Goal: Check status: Check status

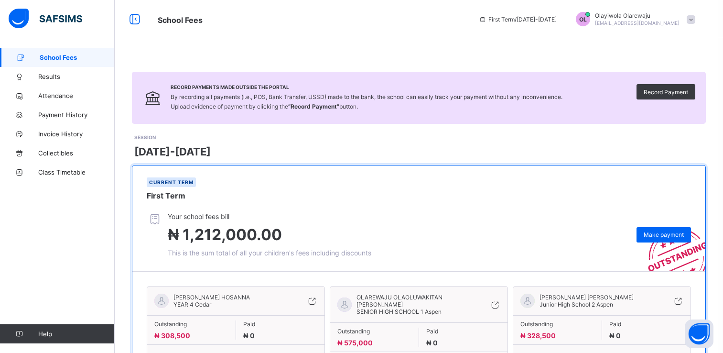
scroll to position [62, 0]
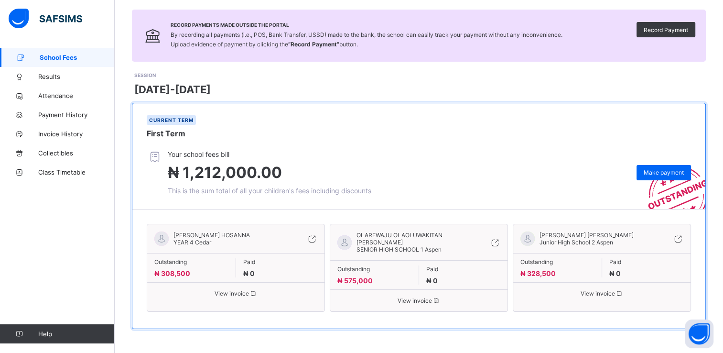
click at [421, 300] on span "View invoice" at bounding box center [418, 300] width 163 height 7
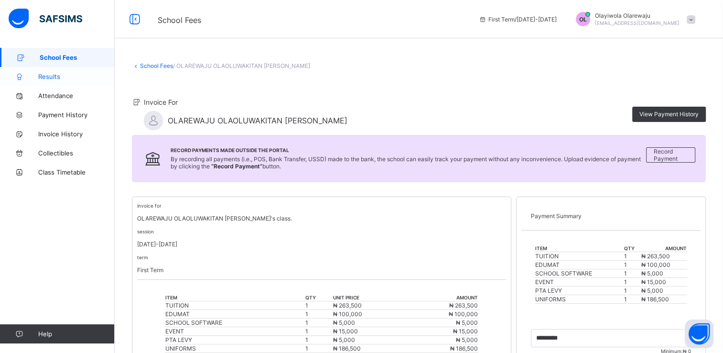
click at [60, 76] on span "Results" at bounding box center [76, 77] width 76 height 8
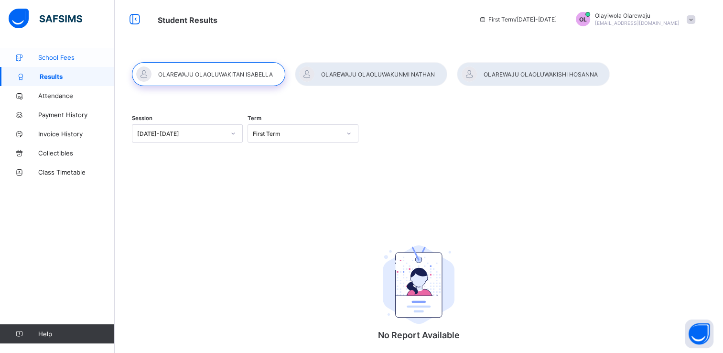
click at [54, 60] on span "School Fees" at bounding box center [76, 58] width 76 height 8
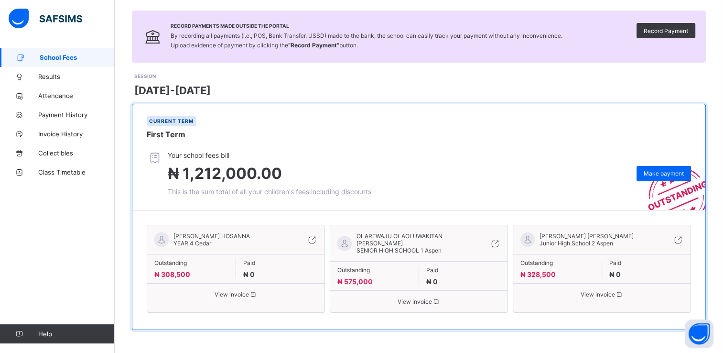
scroll to position [62, 0]
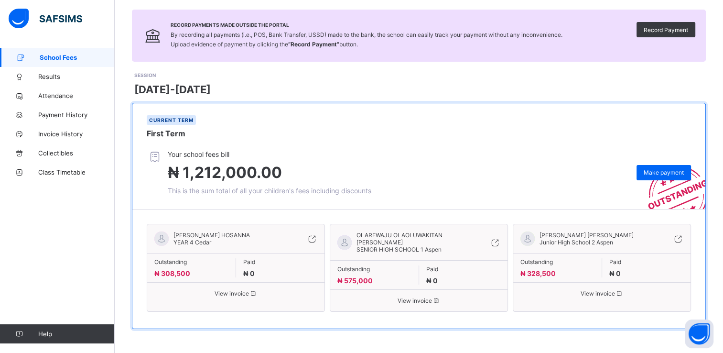
click at [223, 297] on span "View invoice" at bounding box center [235, 293] width 163 height 7
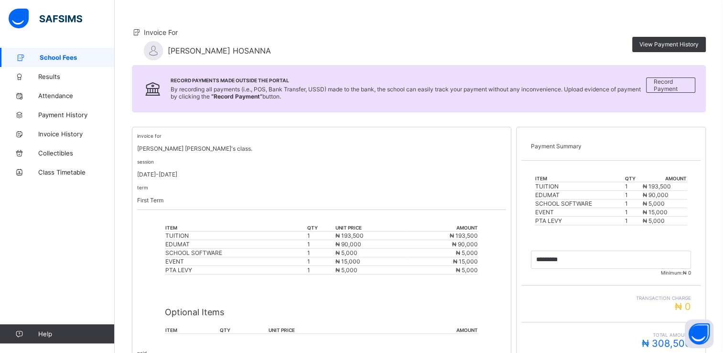
scroll to position [38, 0]
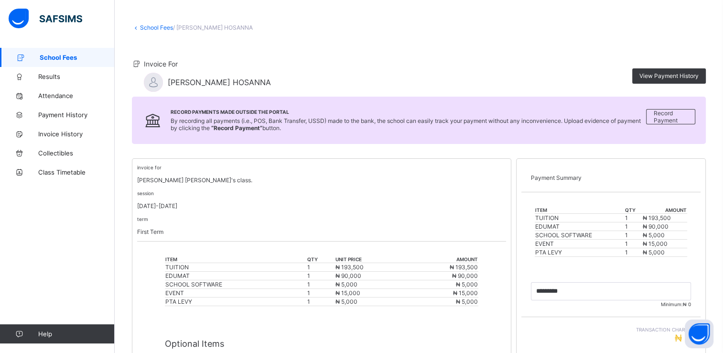
click at [162, 28] on link "School Fees" at bounding box center [156, 27] width 33 height 7
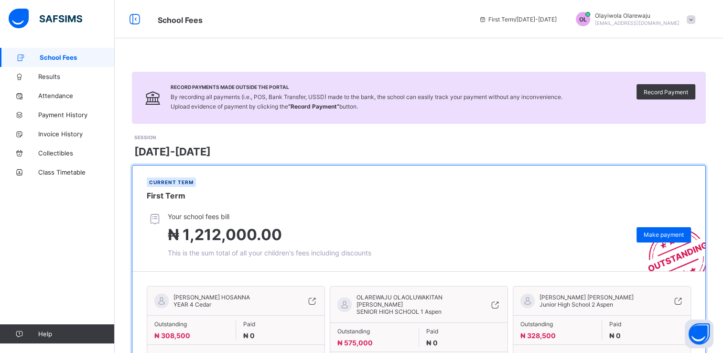
click at [390, 309] on span "SENIOR HIGH SCHOOL 1 Aspen" at bounding box center [398, 311] width 85 height 7
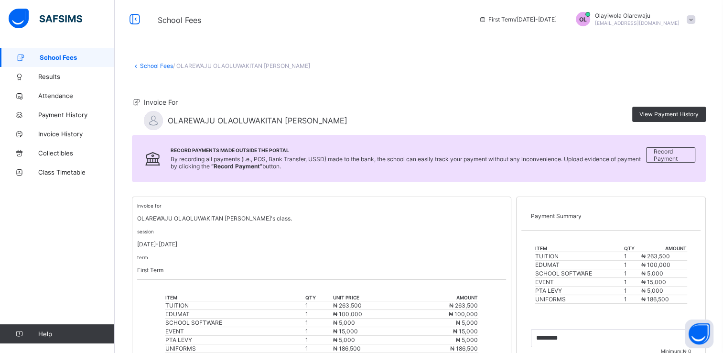
click at [164, 66] on link "School Fees" at bounding box center [156, 65] width 33 height 7
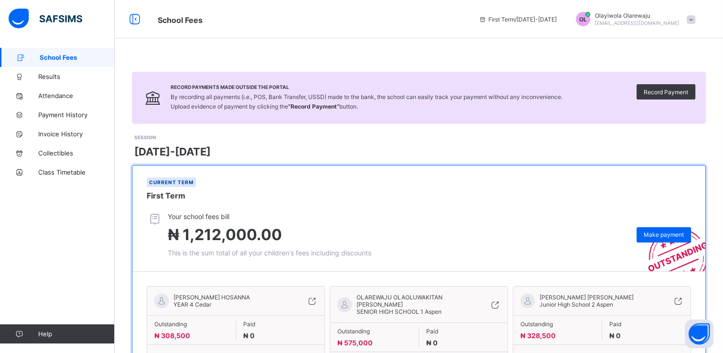
click at [594, 308] on span "Junior High School 2 Aspen" at bounding box center [576, 303] width 74 height 7
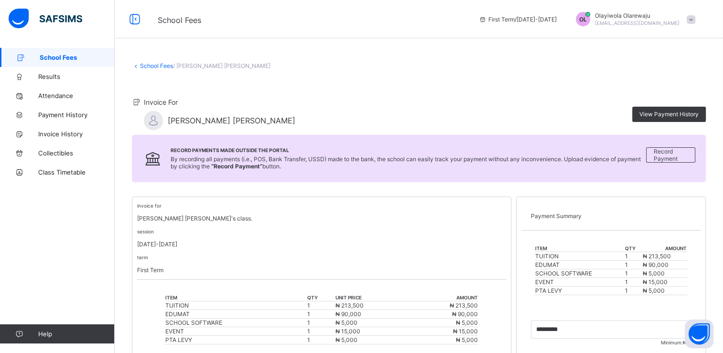
click at [143, 68] on link "School Fees" at bounding box center [156, 65] width 33 height 7
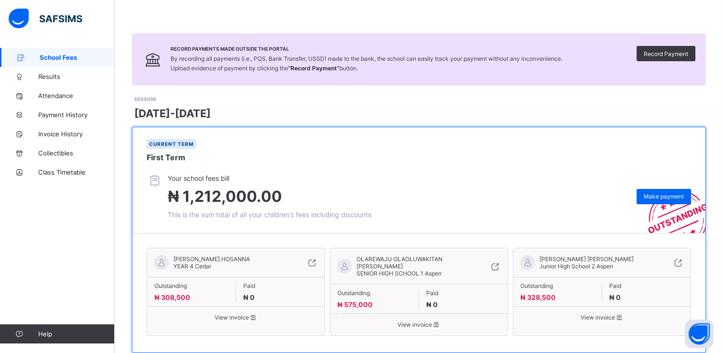
scroll to position [62, 0]
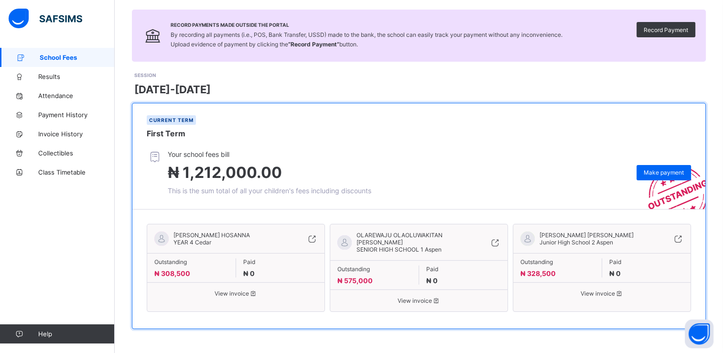
click at [200, 238] on span "[PERSON_NAME] HOSANNA" at bounding box center [211, 234] width 76 height 7
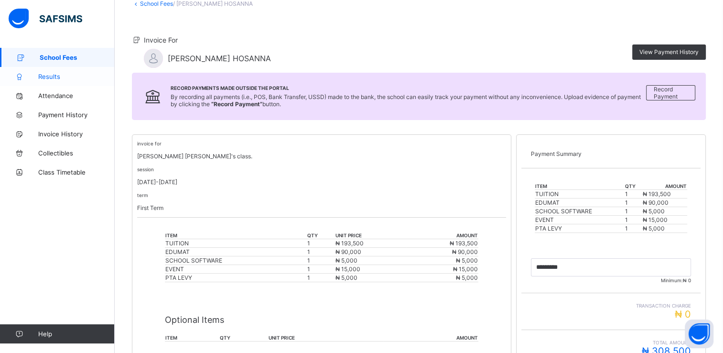
click at [76, 79] on span "Results" at bounding box center [76, 77] width 76 height 8
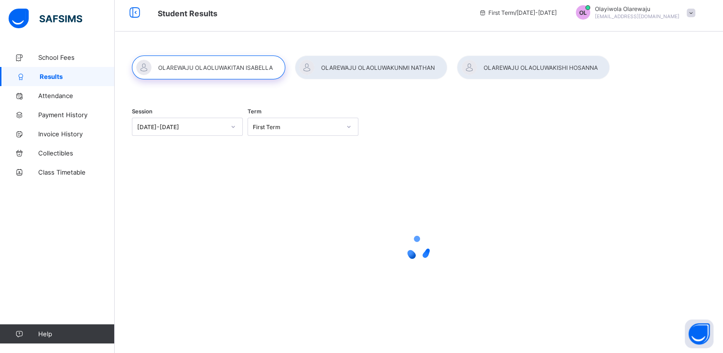
scroll to position [42, 0]
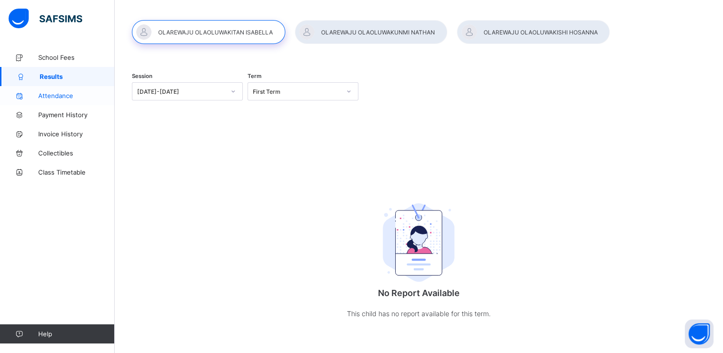
click at [59, 95] on span "Attendance" at bounding box center [76, 96] width 76 height 8
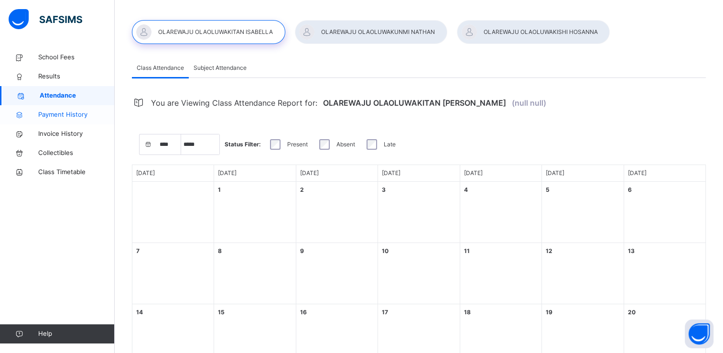
click at [61, 118] on span "Payment History" at bounding box center [76, 115] width 76 height 10
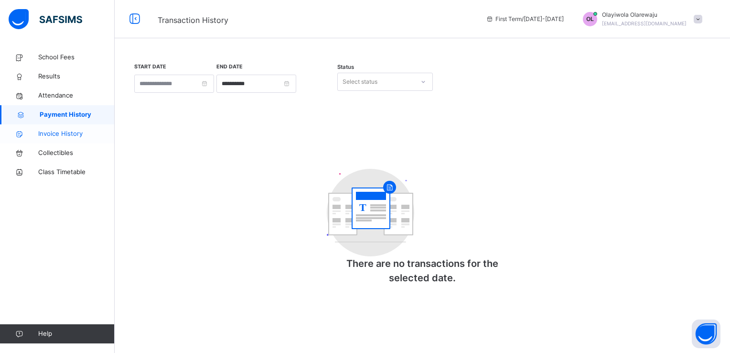
click at [63, 133] on span "Invoice History" at bounding box center [76, 134] width 76 height 10
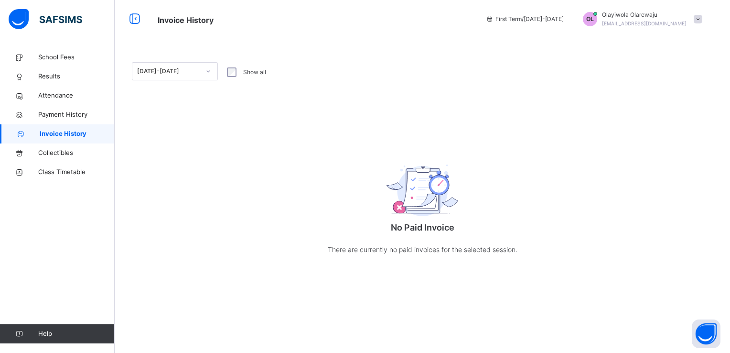
click at [204, 68] on div at bounding box center [208, 71] width 16 height 15
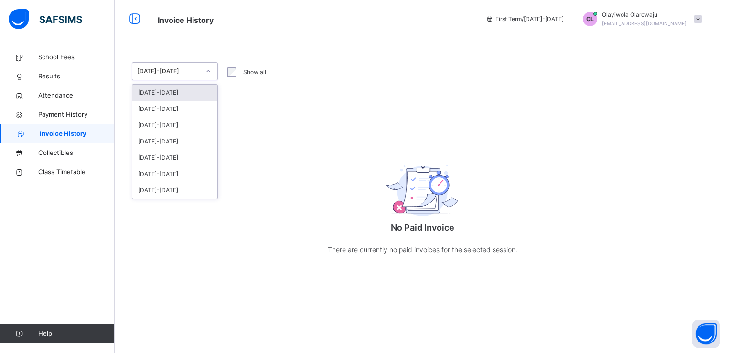
click at [193, 87] on div "[DATE]-[DATE]" at bounding box center [174, 93] width 85 height 16
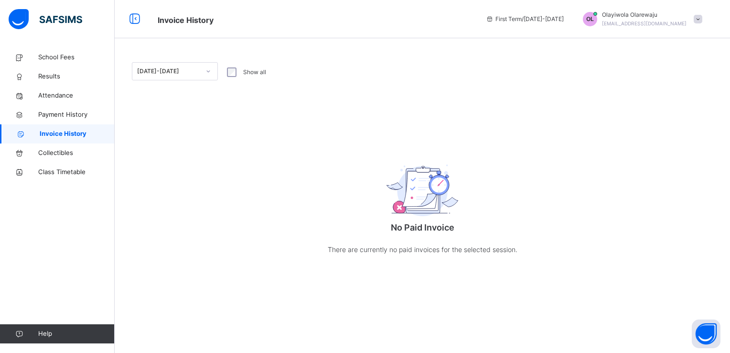
click at [246, 71] on label "Show all" at bounding box center [254, 72] width 23 height 9
click at [59, 153] on span "Collectibles" at bounding box center [76, 153] width 76 height 10
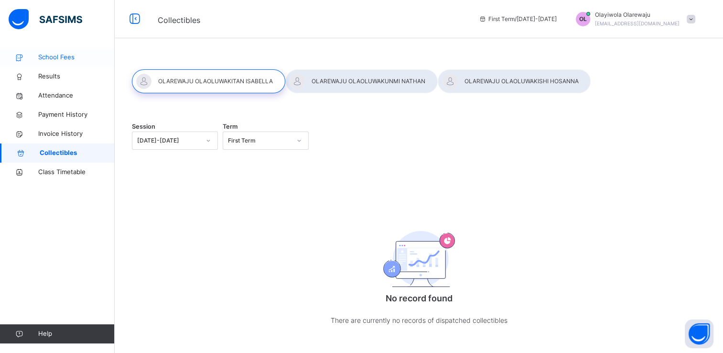
click at [65, 58] on span "School Fees" at bounding box center [76, 58] width 76 height 10
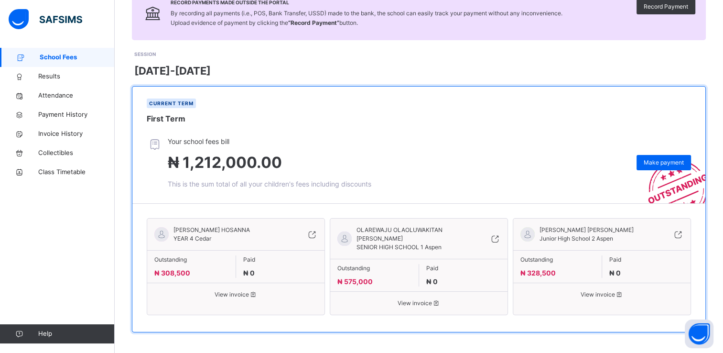
scroll to position [88, 0]
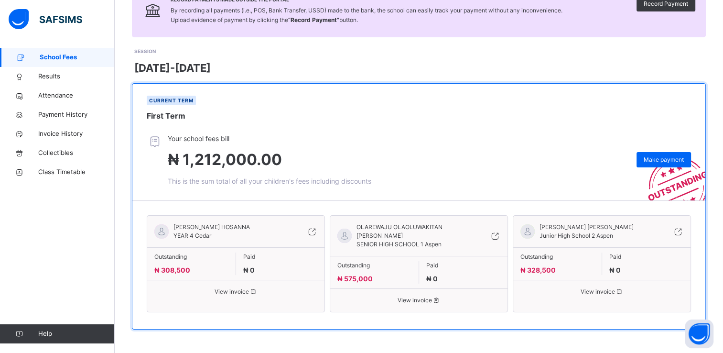
click at [610, 296] on span "View invoice" at bounding box center [601, 291] width 163 height 9
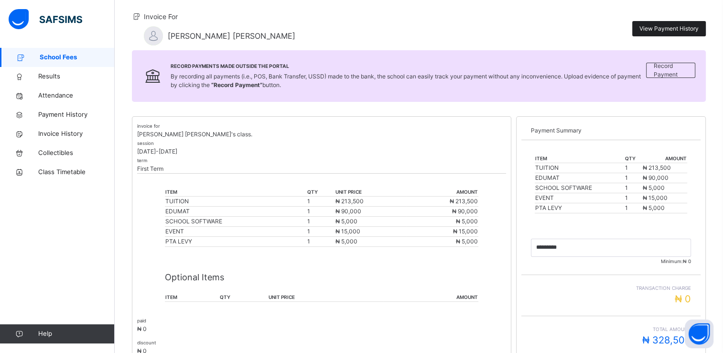
click at [661, 30] on span "View Payment History" at bounding box center [668, 28] width 59 height 9
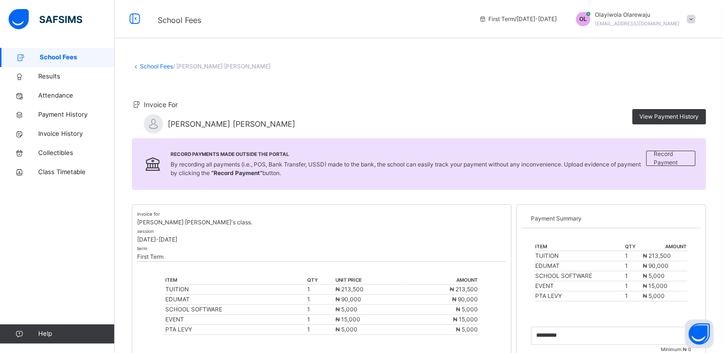
click at [156, 64] on link "School Fees" at bounding box center [156, 66] width 33 height 7
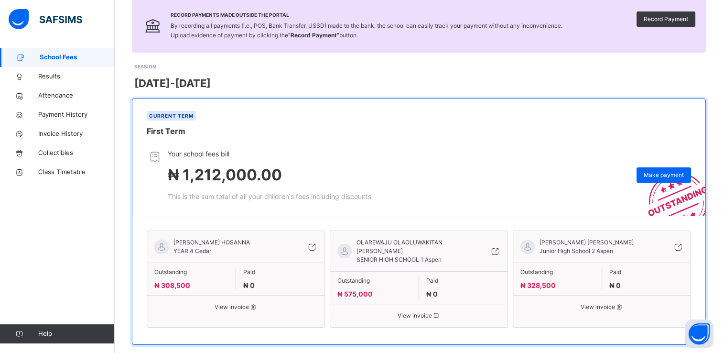
scroll to position [88, 0]
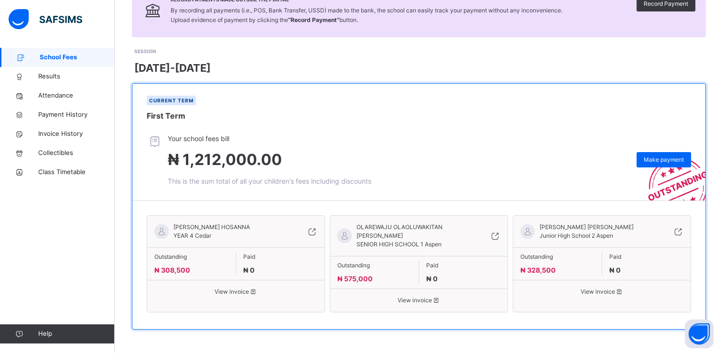
click at [238, 296] on span "View invoice" at bounding box center [235, 291] width 163 height 9
